Goal: Participate in discussion

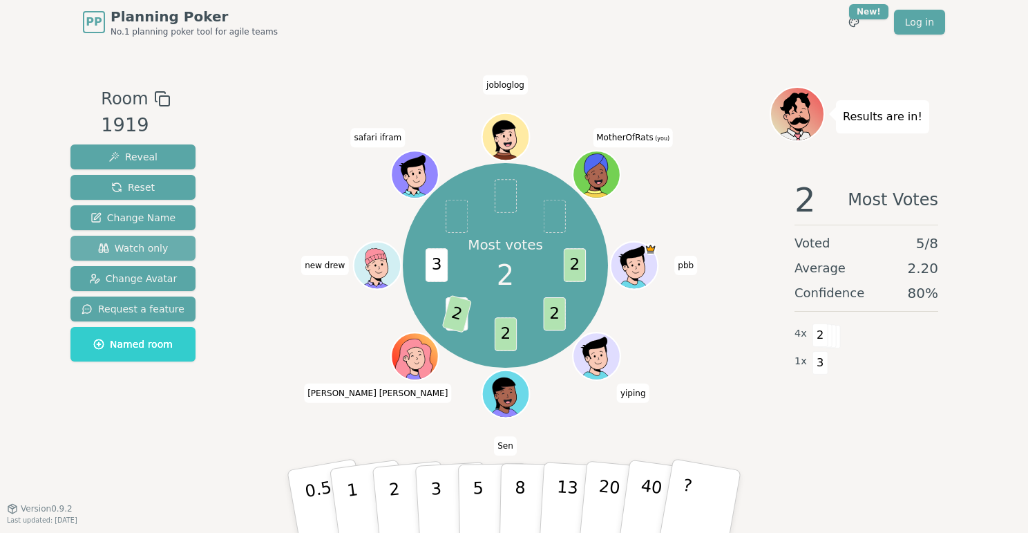
click at [159, 250] on span "Watch only" at bounding box center [133, 248] width 70 height 14
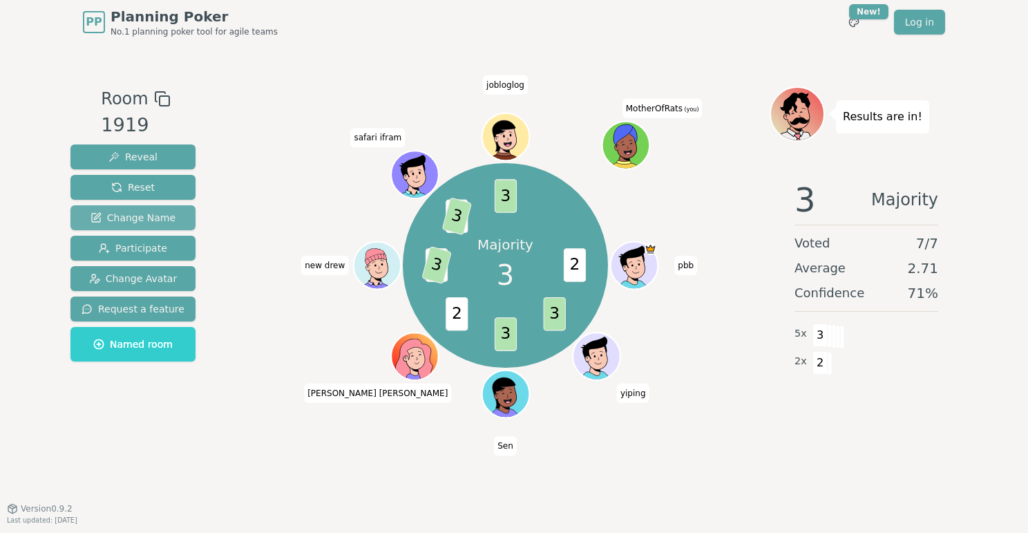
click at [158, 224] on span "Change Name" at bounding box center [133, 218] width 85 height 14
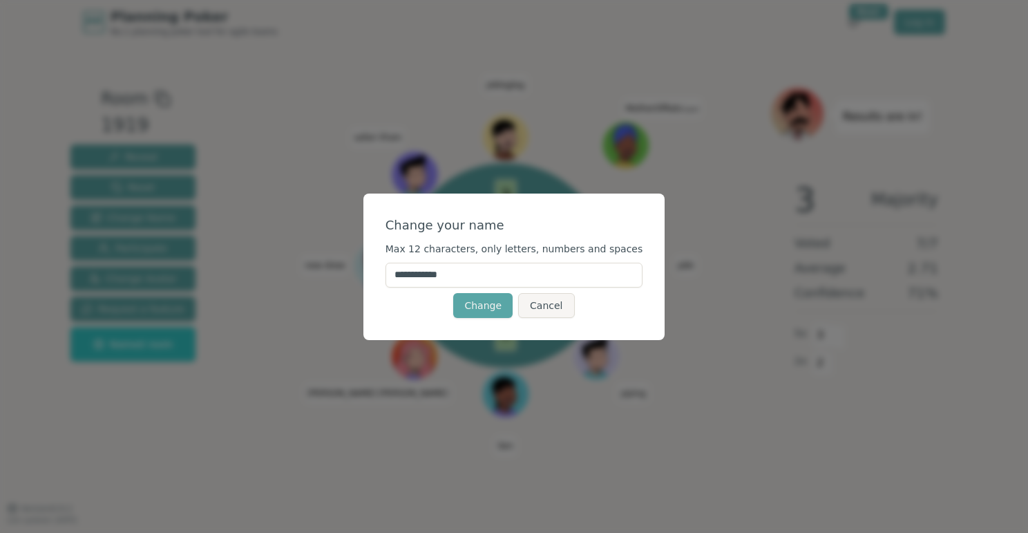
click at [427, 278] on input "**********" at bounding box center [515, 275] width 258 height 25
type input "*"
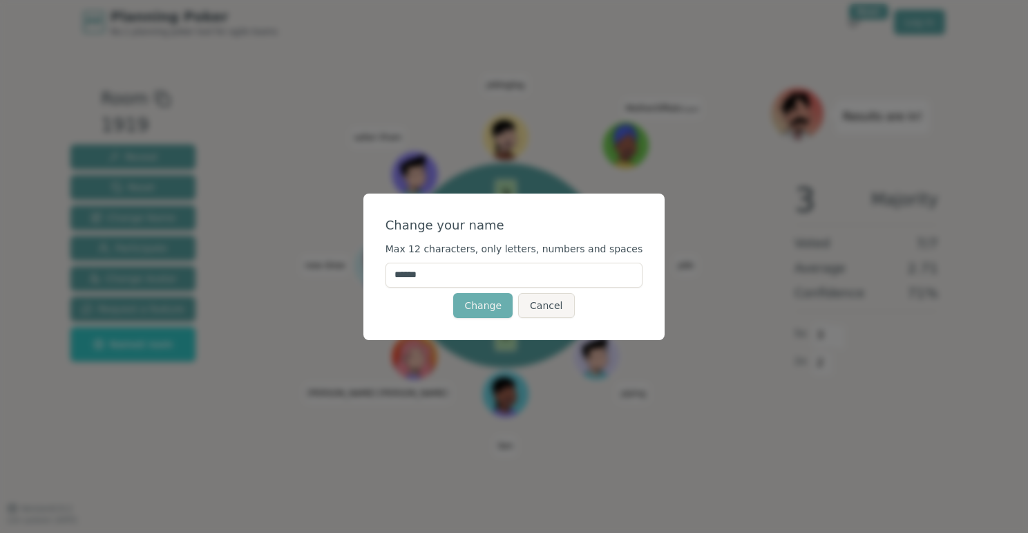
type input "******"
click at [489, 307] on button "Change" at bounding box center [482, 305] width 59 height 25
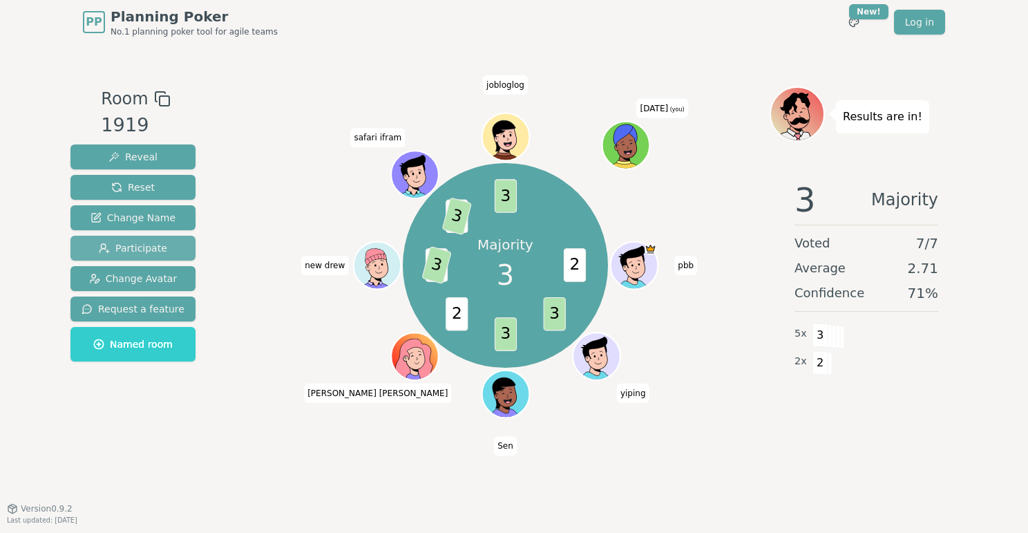
click at [149, 241] on span "Participate" at bounding box center [133, 248] width 68 height 14
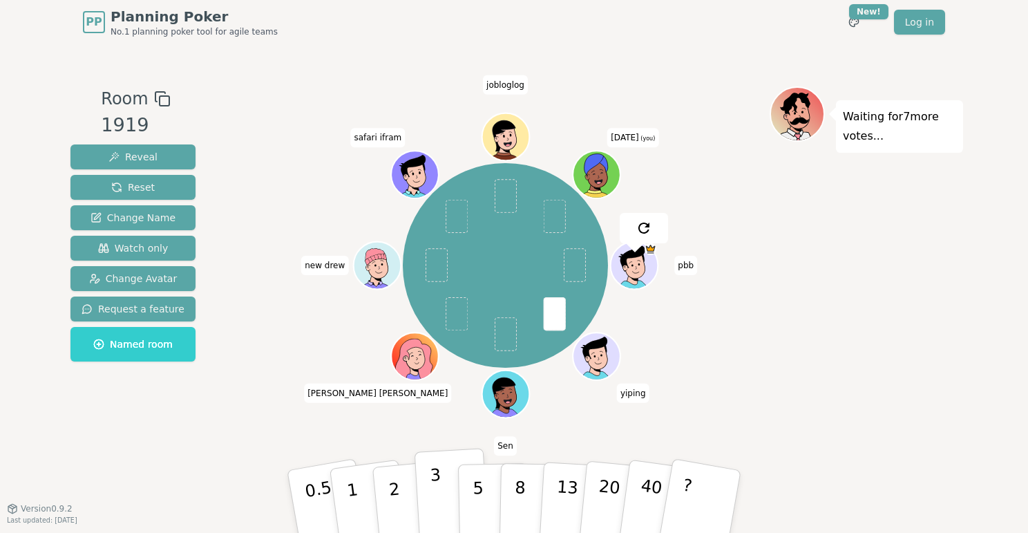
click at [432, 492] on p "3" at bounding box center [437, 502] width 15 height 75
click at [399, 497] on button "2" at bounding box center [410, 502] width 79 height 110
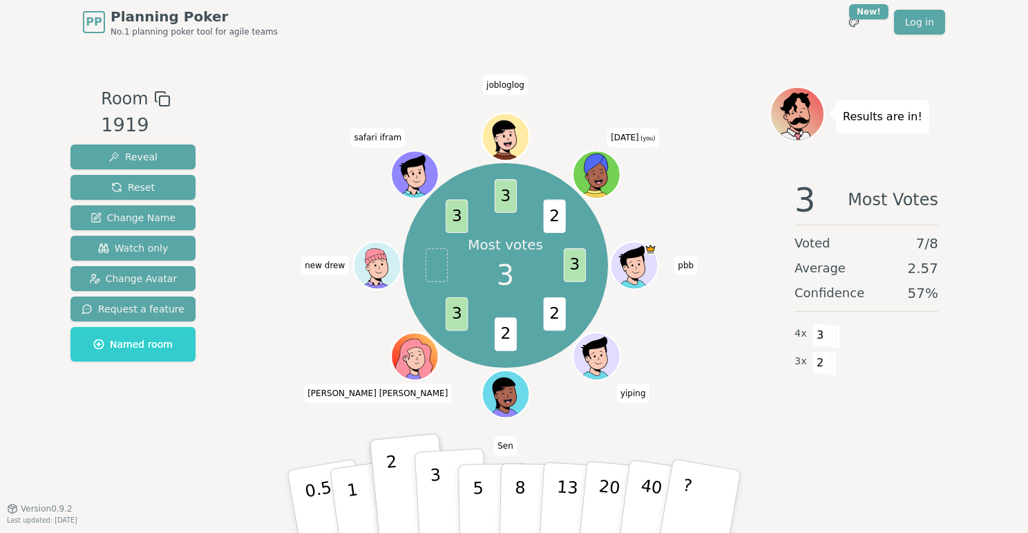
click at [440, 486] on p "3" at bounding box center [437, 502] width 15 height 75
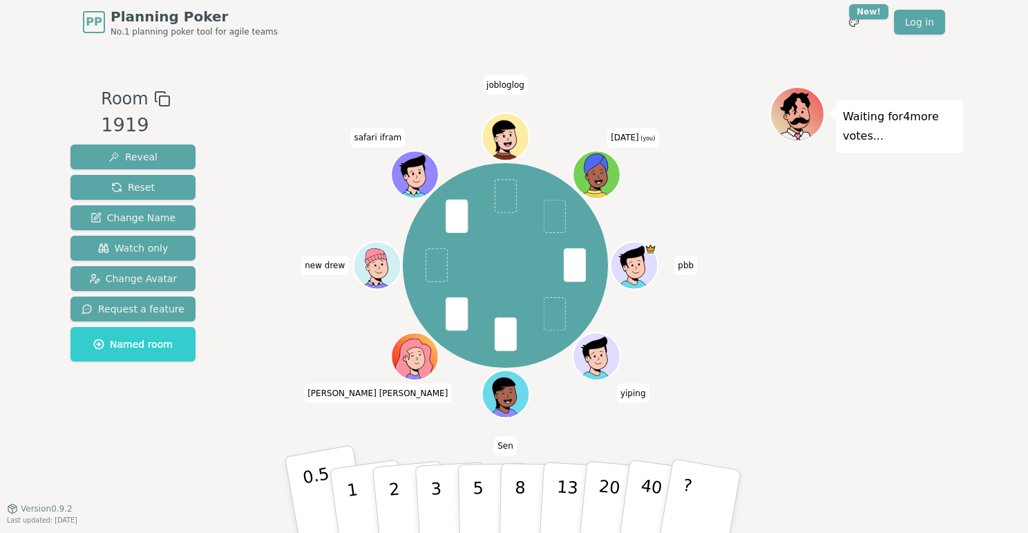
click at [309, 493] on p "0.5" at bounding box center [320, 503] width 39 height 78
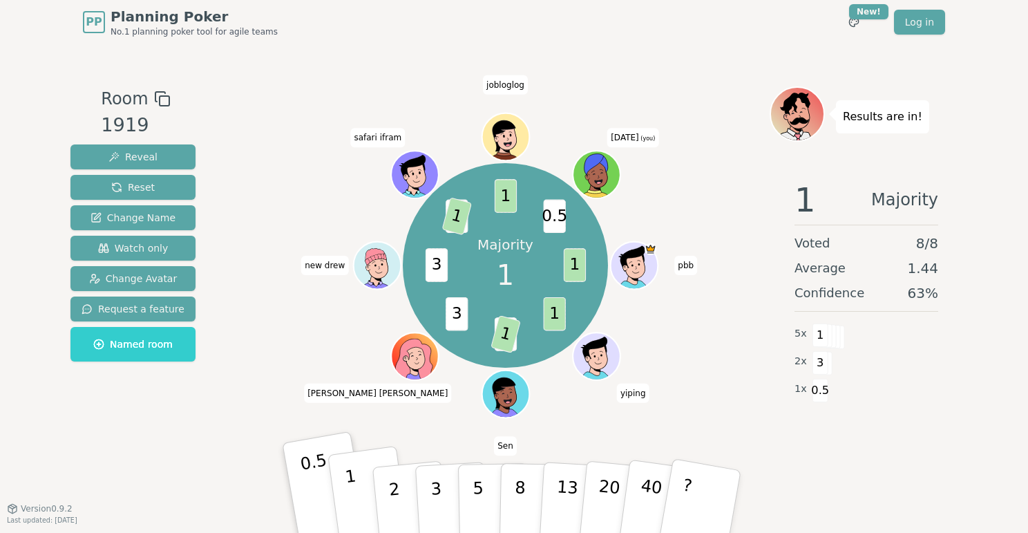
click at [355, 473] on button "1" at bounding box center [369, 502] width 82 height 112
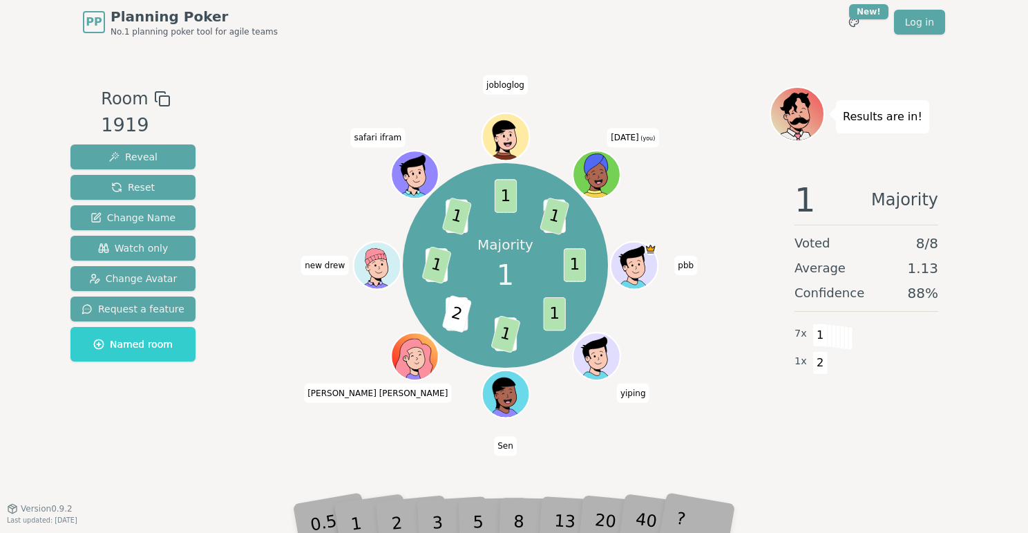
click at [386, 515] on div "1" at bounding box center [370, 501] width 48 height 53
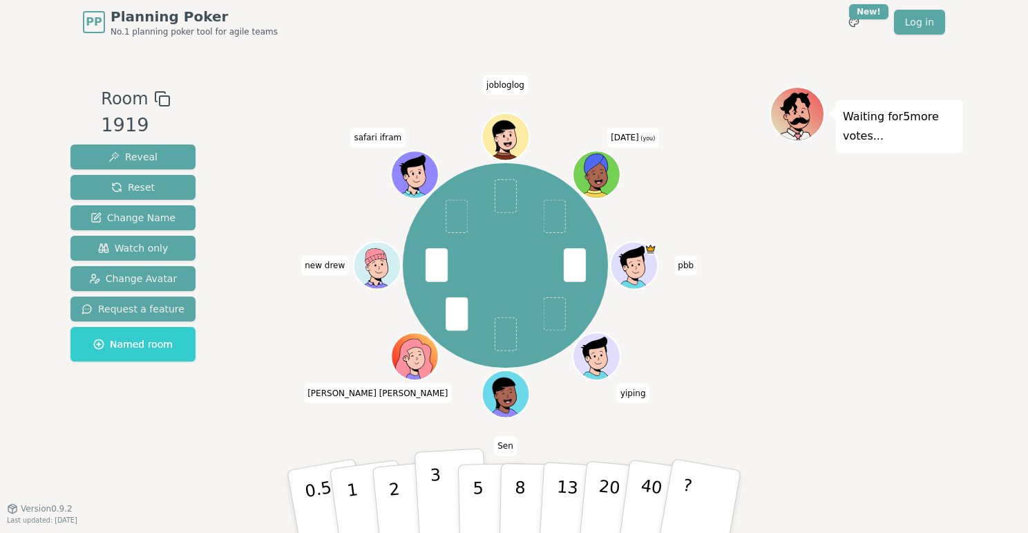
click at [440, 500] on p "3" at bounding box center [437, 502] width 15 height 75
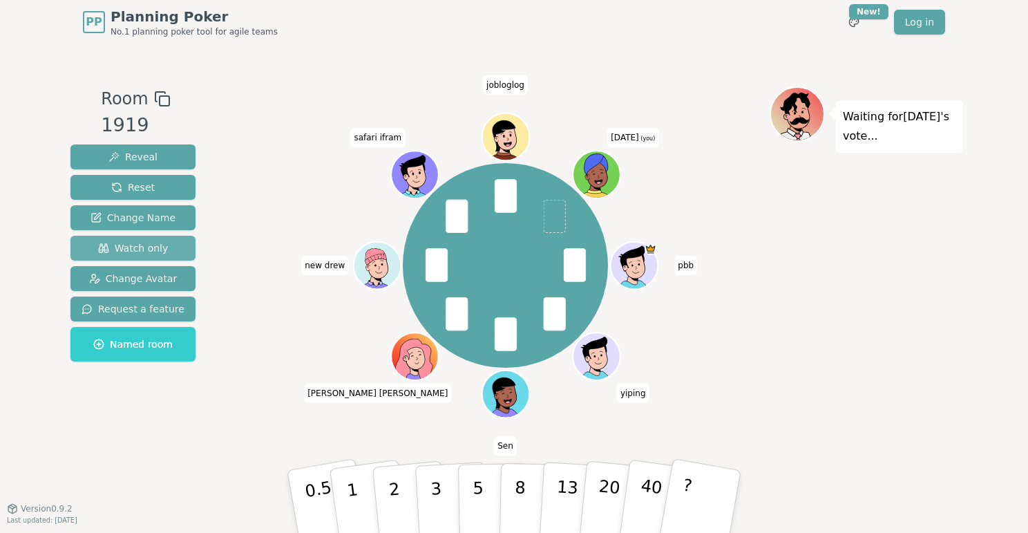
click at [134, 250] on span "Watch only" at bounding box center [133, 248] width 70 height 14
